Goal: Understand process/instructions: Learn how to perform a task or action

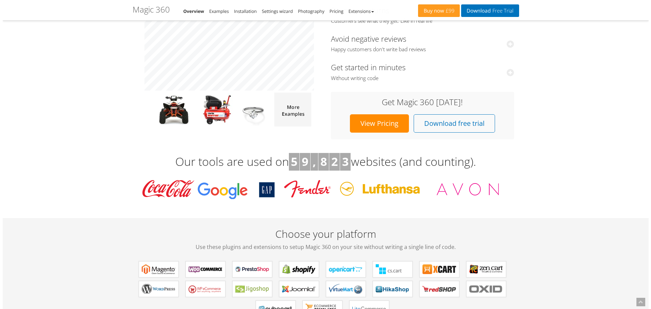
scroll to position [102, 0]
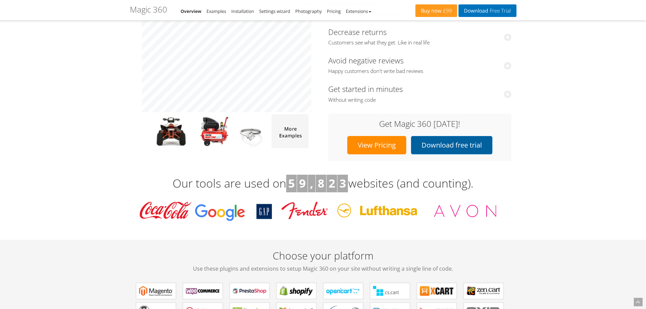
click at [444, 147] on link "Download free trial" at bounding box center [451, 145] width 81 height 18
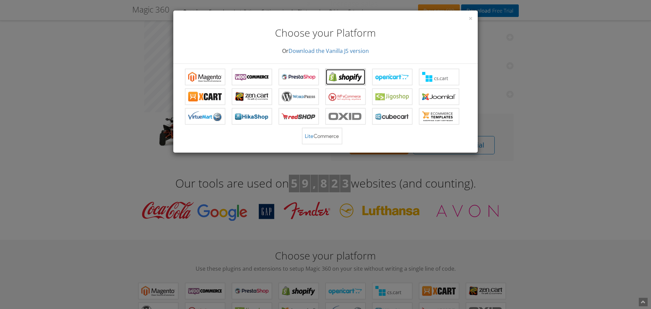
click at [338, 72] on b "Magic 360 for Shopify" at bounding box center [346, 77] width 34 height 10
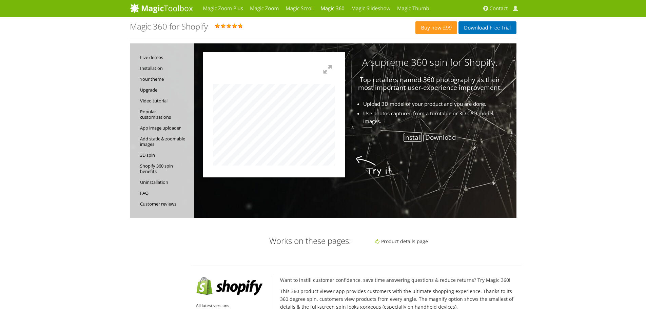
click at [410, 139] on link "Install" at bounding box center [412, 137] width 18 height 9
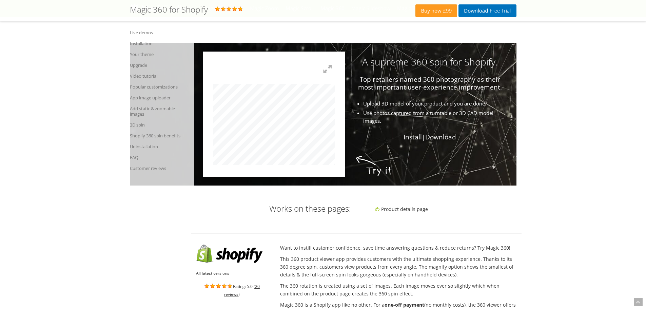
scroll to position [701, 0]
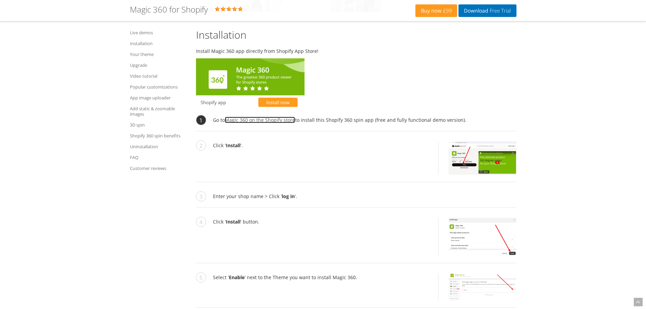
click at [260, 120] on link "Magic 360 on the Shopify store" at bounding box center [260, 120] width 70 height 6
